Goal: Task Accomplishment & Management: Manage account settings

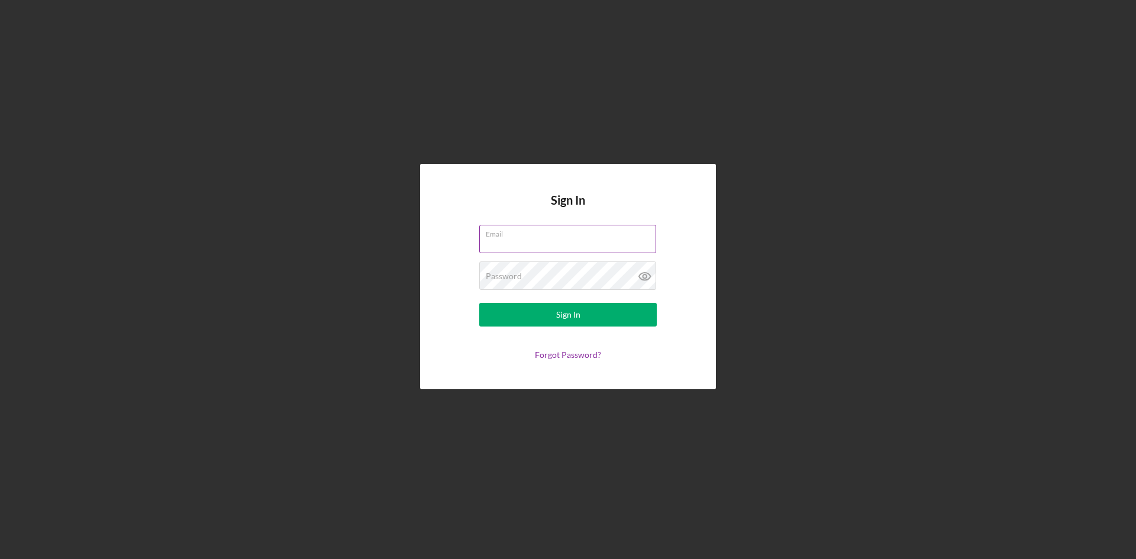
drag, startPoint x: 529, startPoint y: 225, endPoint x: 527, endPoint y: 243, distance: 18.4
click at [529, 227] on label "Email" at bounding box center [571, 231] width 170 height 13
click at [529, 227] on input "Email" at bounding box center [567, 239] width 177 height 28
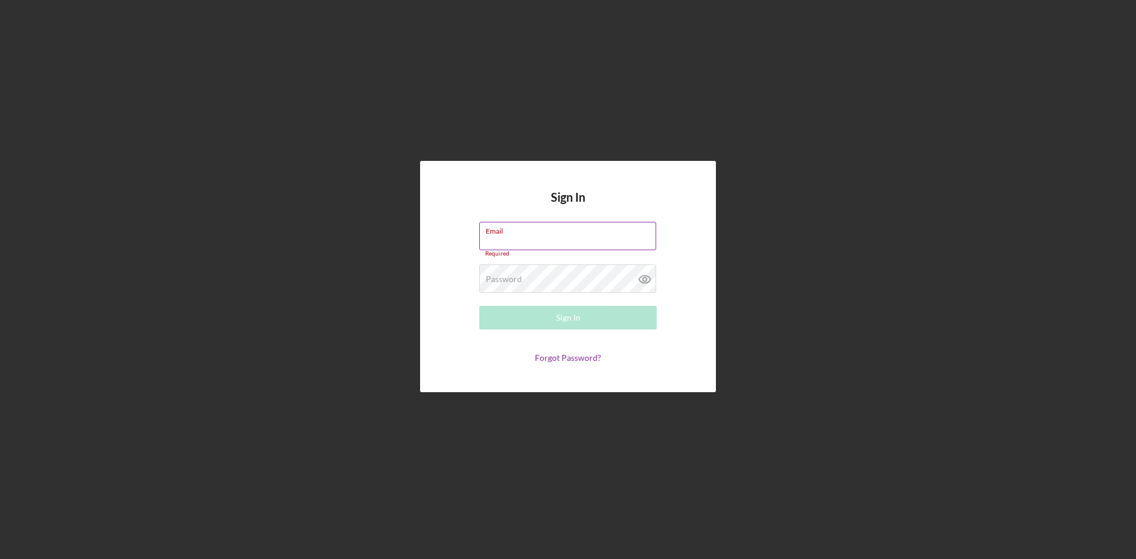
click at [528, 252] on div "Required" at bounding box center [568, 253] width 178 height 7
click at [529, 247] on input "Email" at bounding box center [567, 236] width 177 height 28
type input "[EMAIL_ADDRESS][DOMAIN_NAME]"
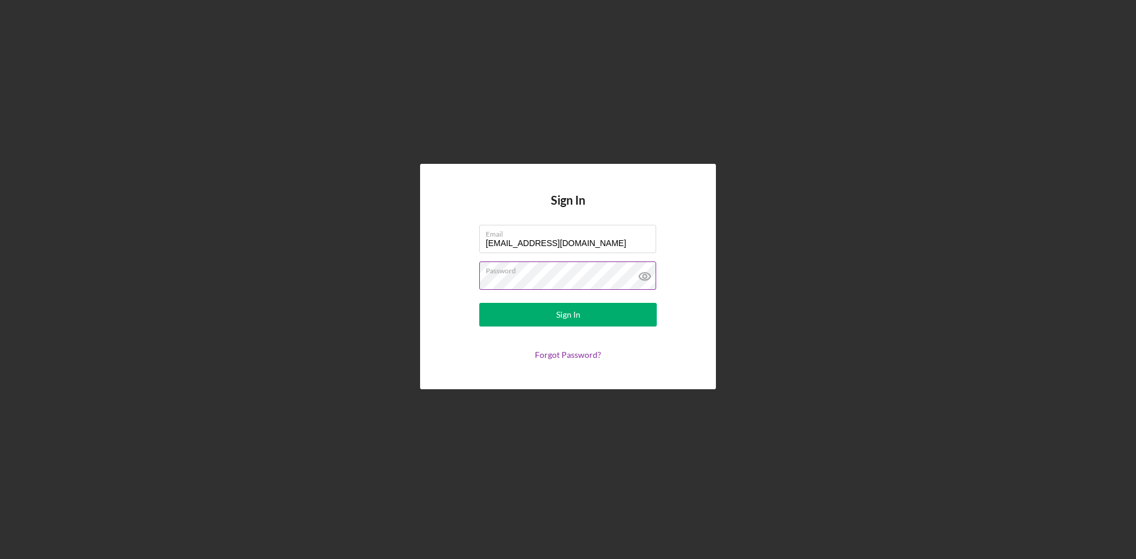
click at [479, 303] on button "Sign In" at bounding box center [568, 315] width 178 height 24
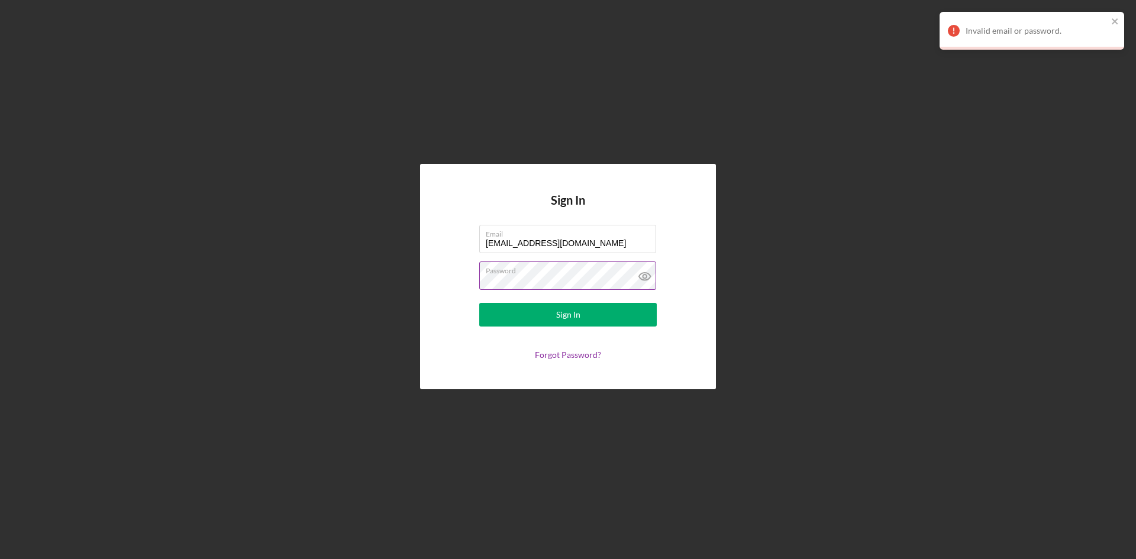
click at [479, 303] on button "Sign In" at bounding box center [568, 315] width 178 height 24
